Goal: Find specific page/section: Find specific page/section

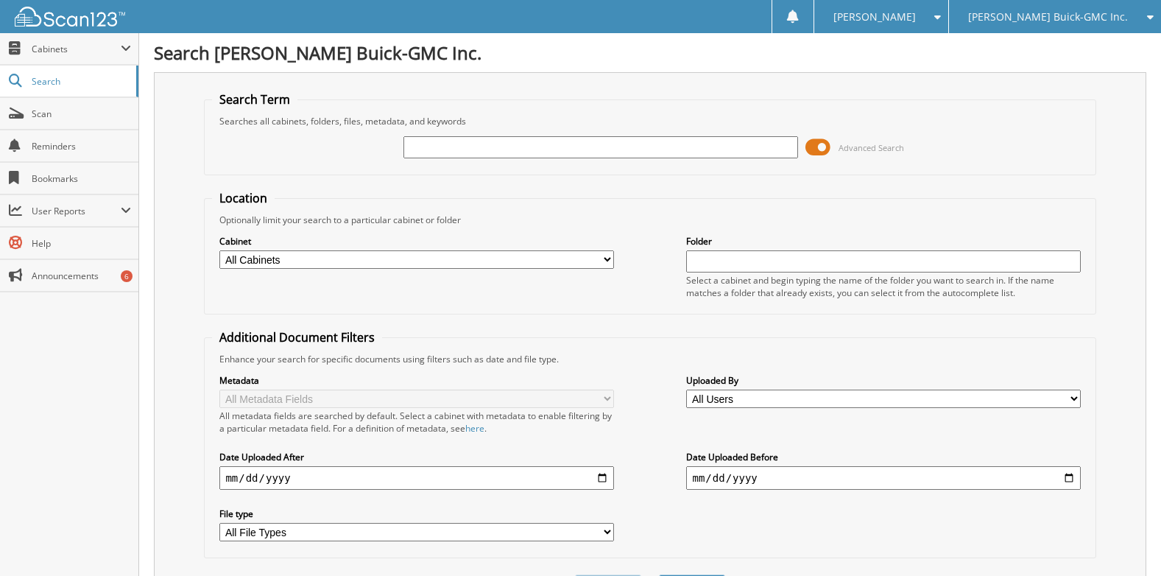
click at [43, 144] on span "Reminders" at bounding box center [81, 146] width 99 height 13
click at [16, 76] on span at bounding box center [16, 80] width 14 height 13
click at [122, 49] on span at bounding box center [126, 49] width 10 height 12
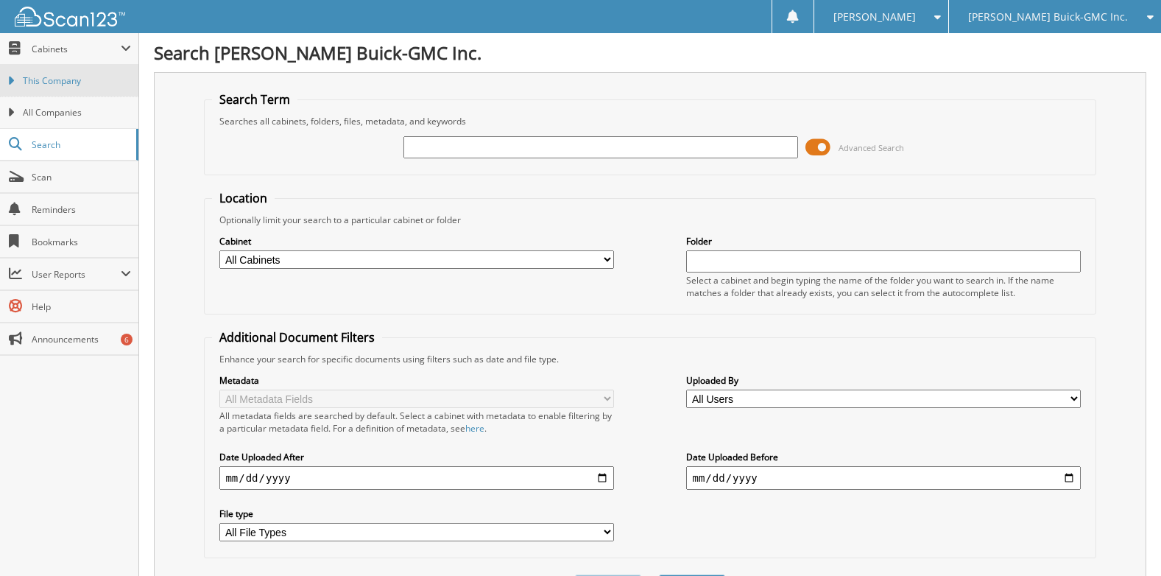
click at [58, 81] on span "This Company" at bounding box center [77, 80] width 108 height 13
